Goal: Task Accomplishment & Management: Use online tool/utility

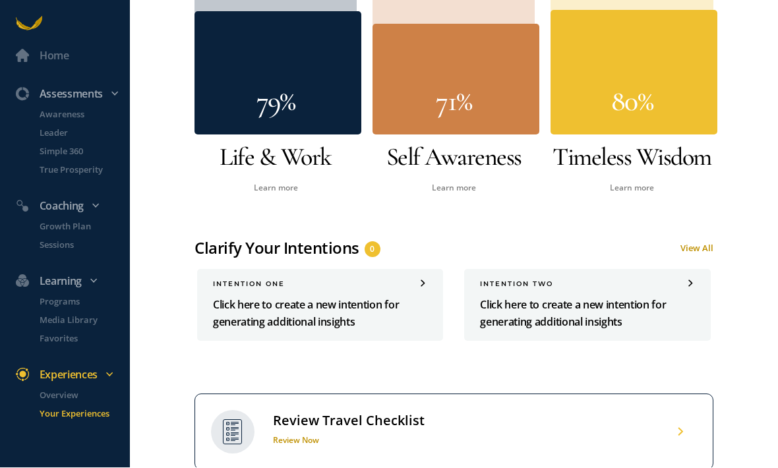
click at [421, 282] on span at bounding box center [423, 284] width 8 height 7
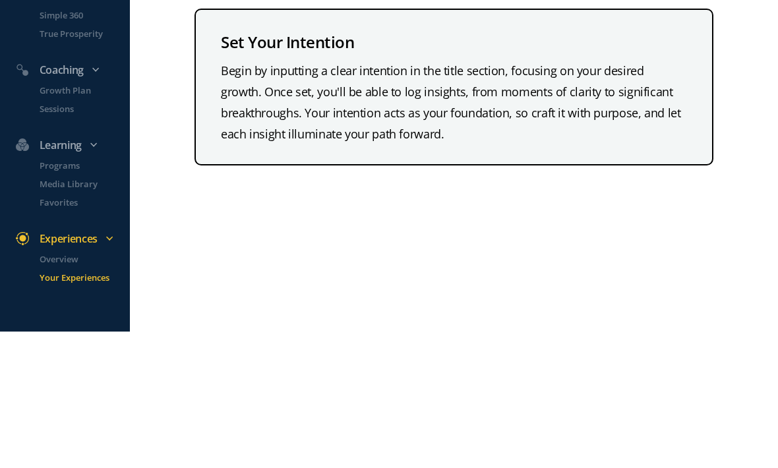
click at [340, 197] on div "Begin by inputting a clear intention in the title section, focusing on your des…" at bounding box center [454, 239] width 466 height 84
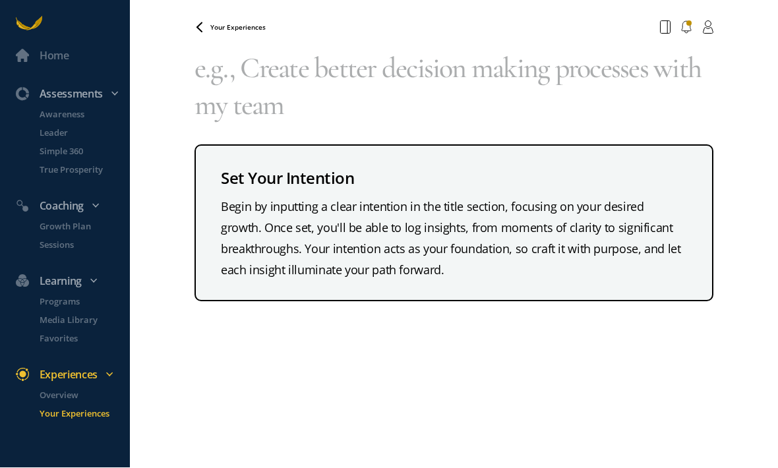
click at [507, 231] on div "Begin by inputting a clear intention in the title section, focusing on your des…" at bounding box center [454, 239] width 466 height 84
click at [480, 223] on div "Begin by inputting a clear intention in the title section, focusing on your des…" at bounding box center [454, 239] width 466 height 84
click at [451, 230] on div "Begin by inputting a clear intention in the title section, focusing on your des…" at bounding box center [454, 239] width 466 height 84
click at [324, 197] on div "Begin by inputting a clear intention in the title section, focusing on your des…" at bounding box center [454, 239] width 466 height 84
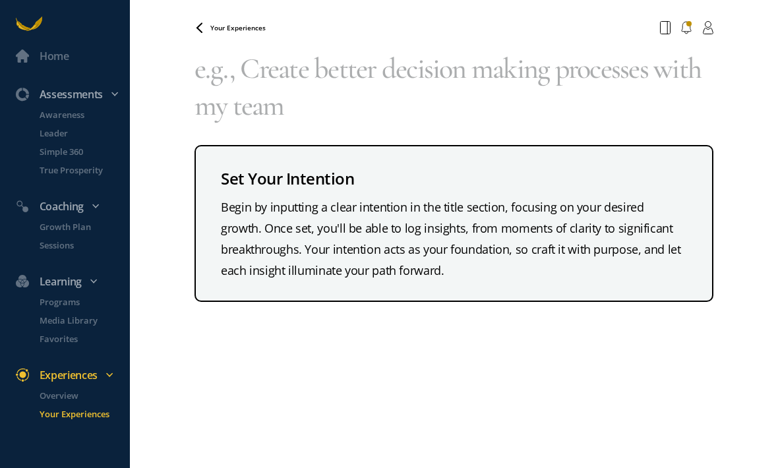
click at [384, 64] on textarea at bounding box center [454, 82] width 519 height 84
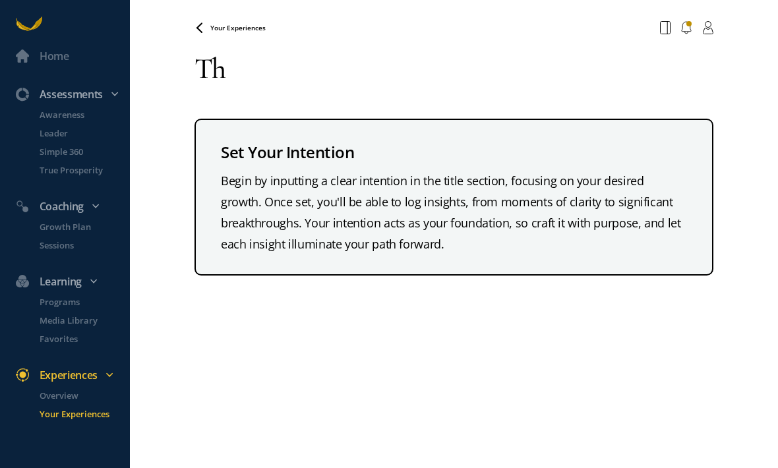
type textarea "T"
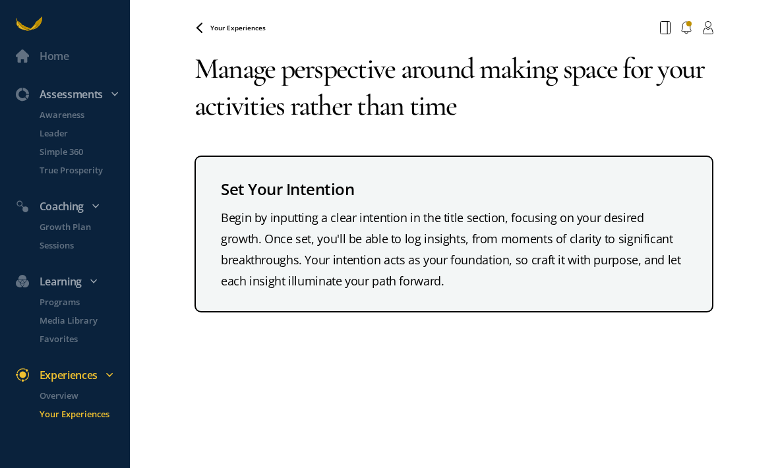
click at [712, 77] on textarea "Manage perspective around making space for your activities rather than time" at bounding box center [454, 87] width 519 height 95
click at [492, 106] on textarea "Manage perspective around making space for my activities rather than time" at bounding box center [454, 87] width 519 height 95
click at [479, 70] on textarea "Manage perspective around making space for my activities rather than time based." at bounding box center [454, 87] width 519 height 95
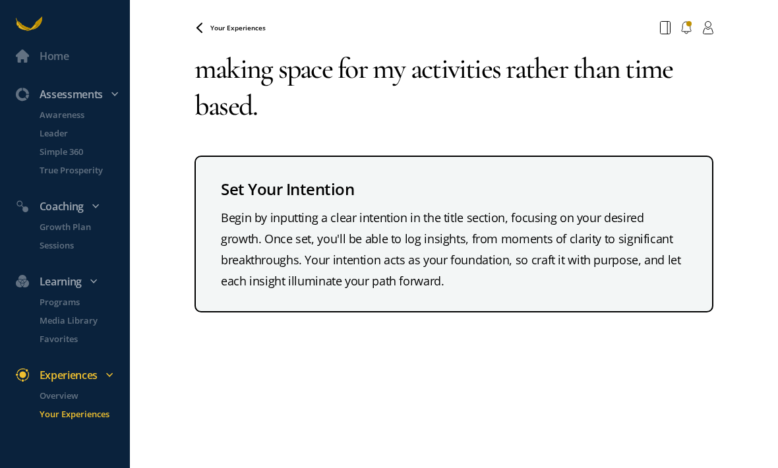
click at [301, 109] on textarea "making space for my activities rather than time based." at bounding box center [454, 87] width 519 height 95
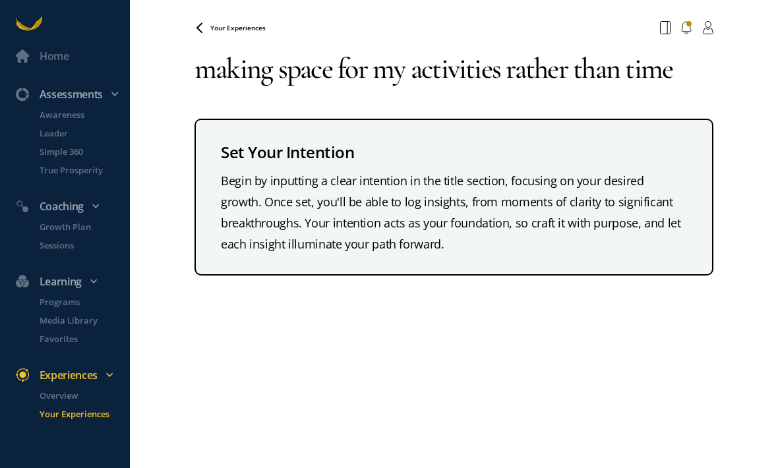
type textarea "making space for my activities rather than time"
click at [220, 32] on span "Your Experiences" at bounding box center [237, 27] width 55 height 9
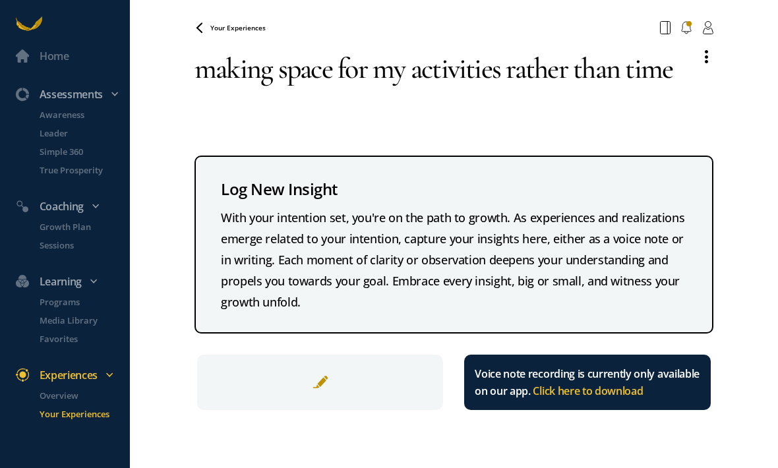
click at [233, 31] on span "Your Experiences" at bounding box center [237, 27] width 55 height 9
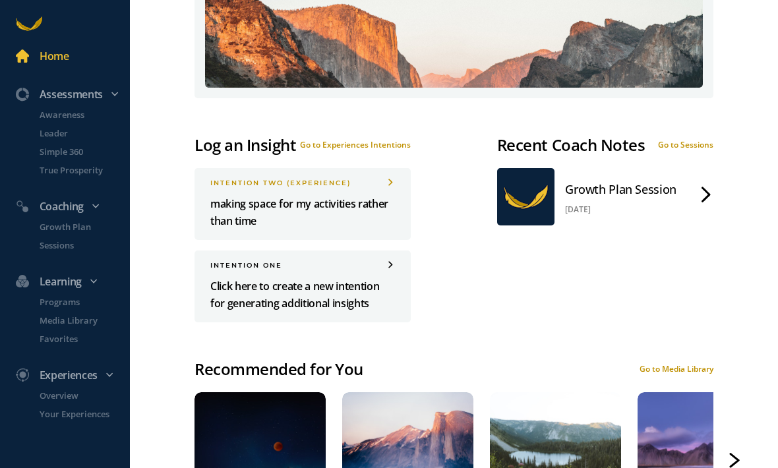
scroll to position [549, 0]
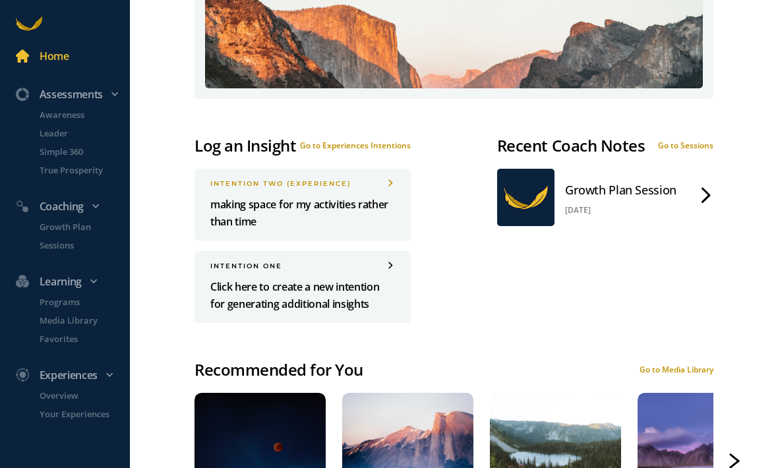
click at [325, 295] on p "Click here to create a new intention for generating additional insights" at bounding box center [302, 295] width 185 height 34
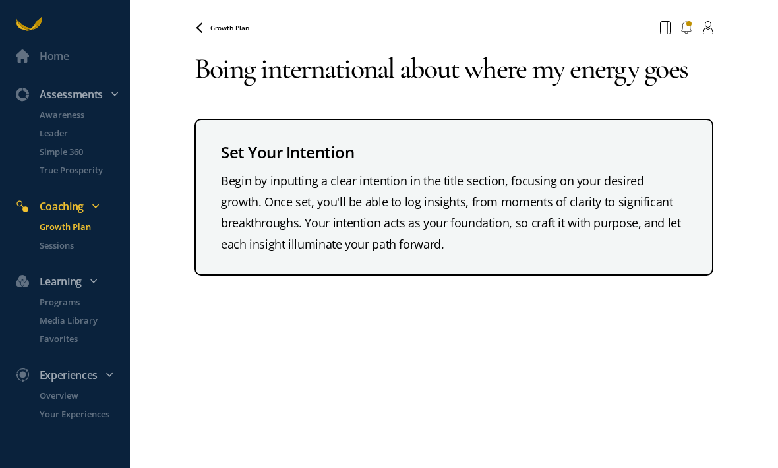
click at [224, 78] on textarea "Boing international about where my energy goes" at bounding box center [454, 69] width 519 height 58
click at [326, 73] on textarea "Being international about where my energy goes" at bounding box center [454, 69] width 519 height 58
click at [332, 73] on textarea "Being international about where my energy goes" at bounding box center [454, 69] width 519 height 58
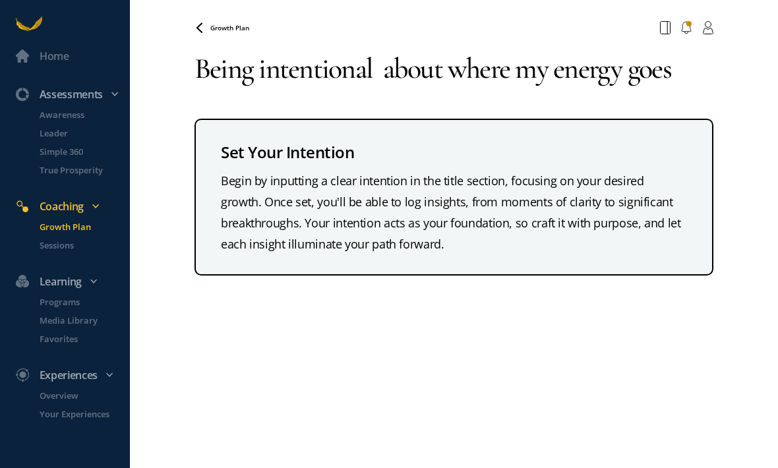
type textarea "Being intentional about where my energy goes"
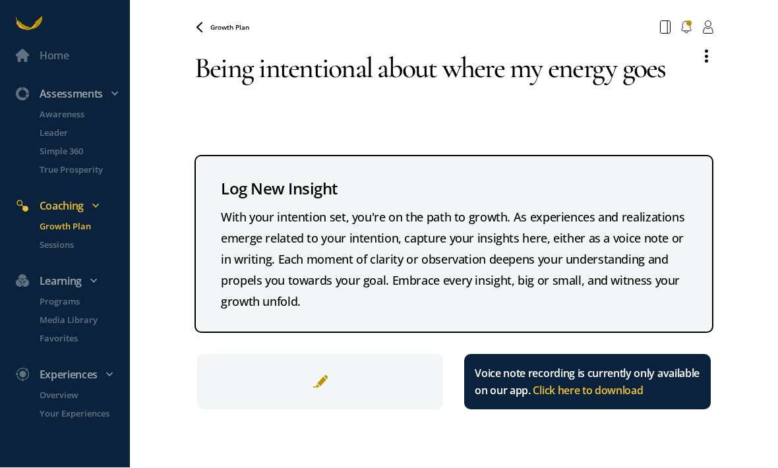
click at [77, 323] on p "Media Library" at bounding box center [84, 320] width 88 height 13
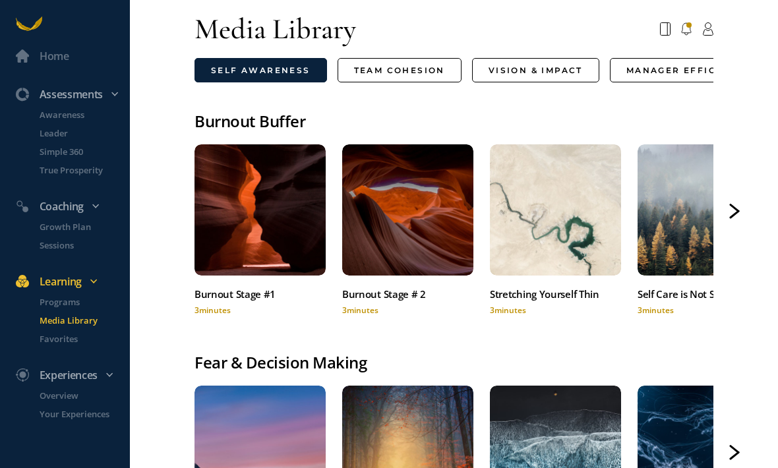
click at [0, 0] on icon at bounding box center [0, 0] width 0 height 0
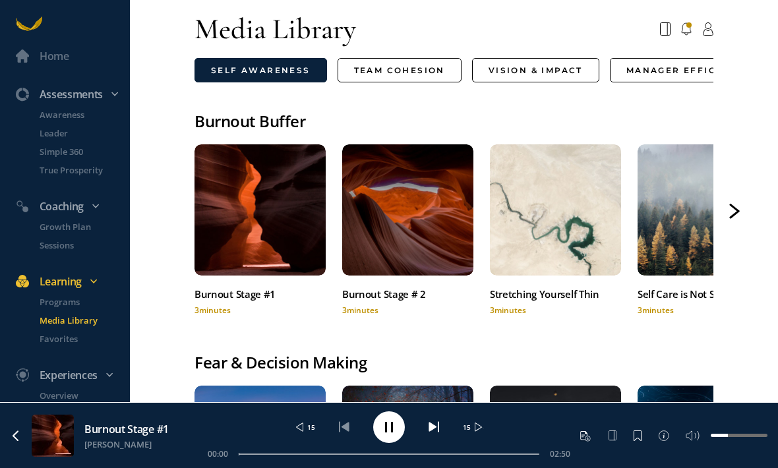
click at [0, 0] on icon at bounding box center [0, 0] width 0 height 0
click at [735, 445] on div at bounding box center [733, 436] width 67 height 18
click at [733, 441] on span at bounding box center [729, 436] width 11 height 11
click at [739, 445] on div at bounding box center [733, 436] width 67 height 18
click at [750, 445] on div at bounding box center [733, 436] width 67 height 18
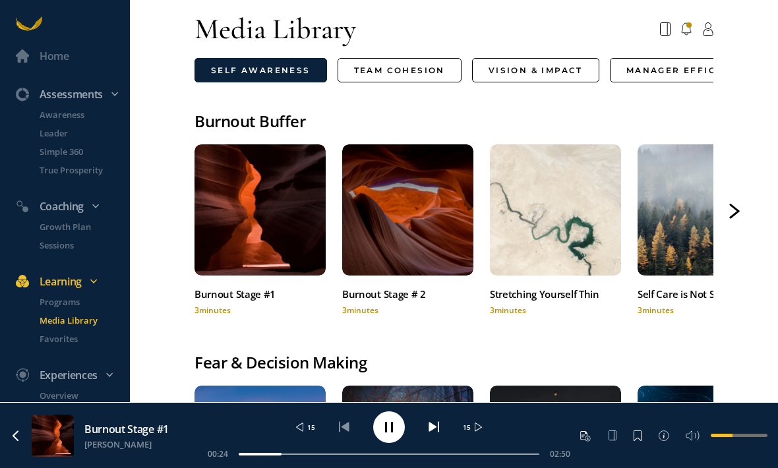
click at [747, 437] on div at bounding box center [739, 435] width 57 height 3
click at [390, 443] on circle at bounding box center [389, 428] width 32 height 32
click at [385, 443] on circle at bounding box center [389, 428] width 32 height 32
click at [383, 443] on circle at bounding box center [389, 428] width 32 height 32
